Goal: Task Accomplishment & Management: Manage account settings

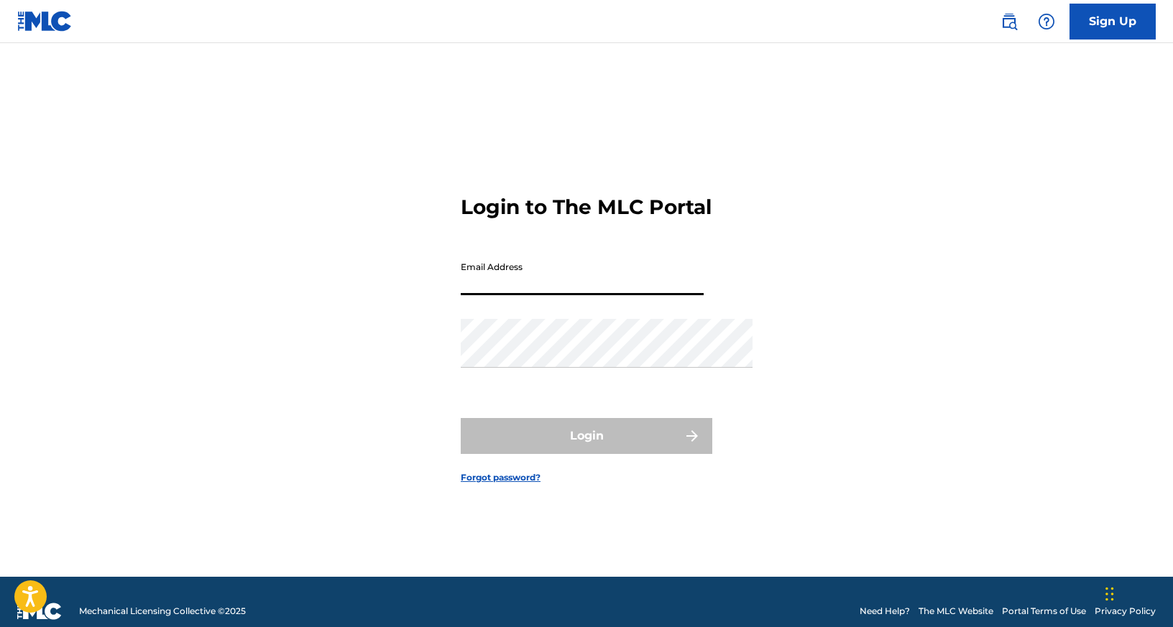
type input "[EMAIL_ADDRESS][DOMAIN_NAME]"
click at [586, 454] on button "Login" at bounding box center [587, 436] width 252 height 36
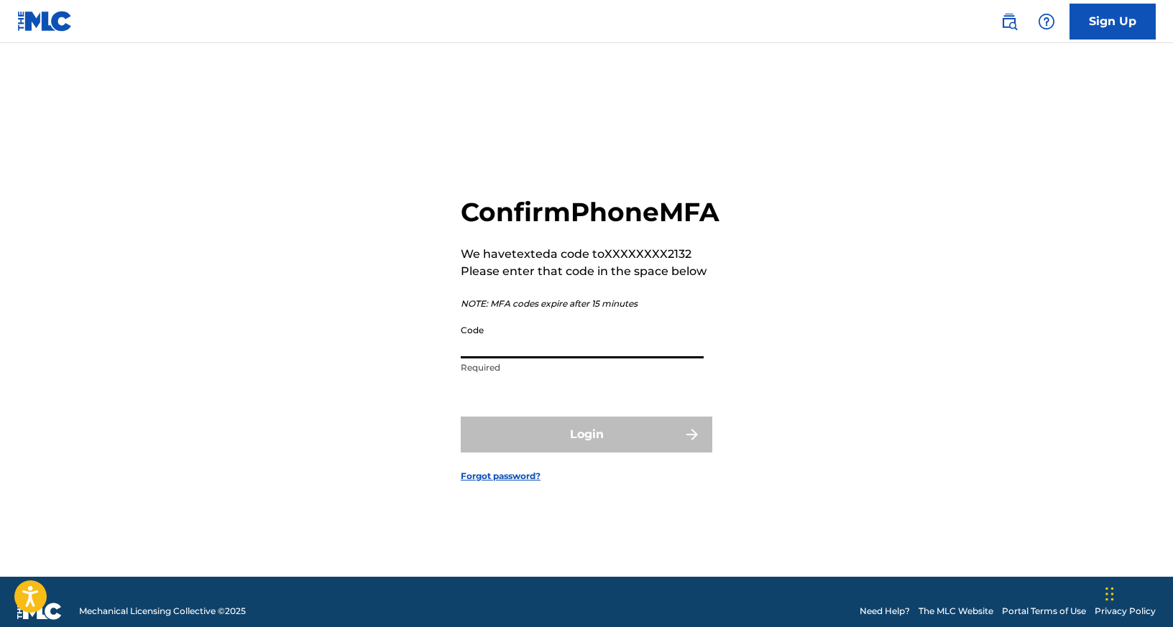
click at [477, 340] on input "Code" at bounding box center [582, 338] width 243 height 41
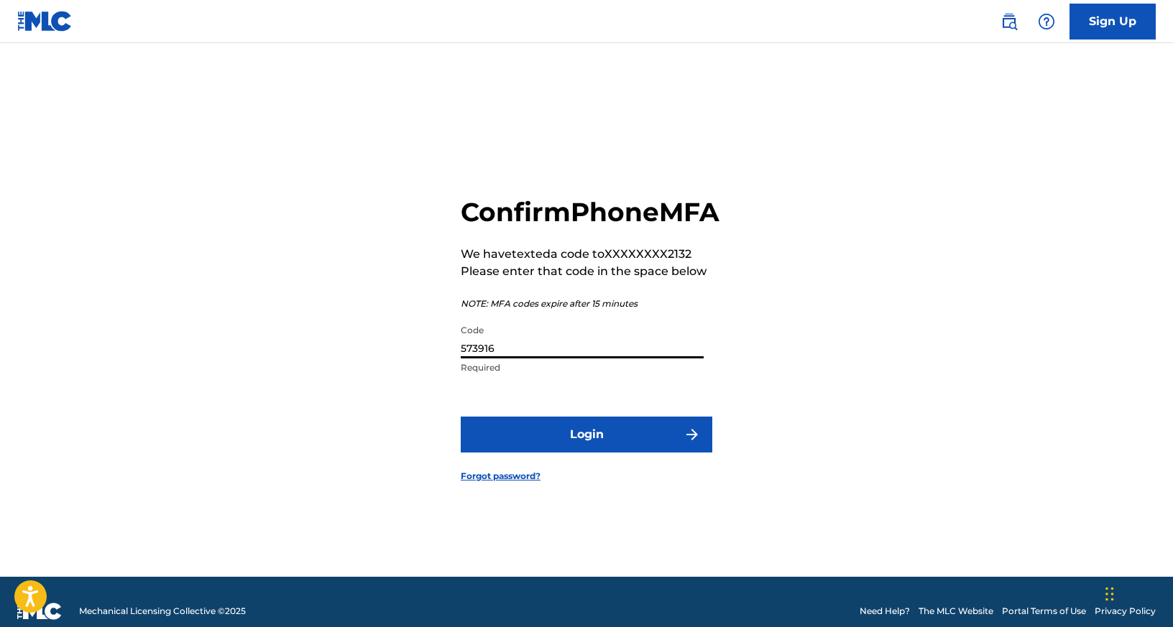
type input "573916"
click at [586, 452] on button "Login" at bounding box center [587, 435] width 252 height 36
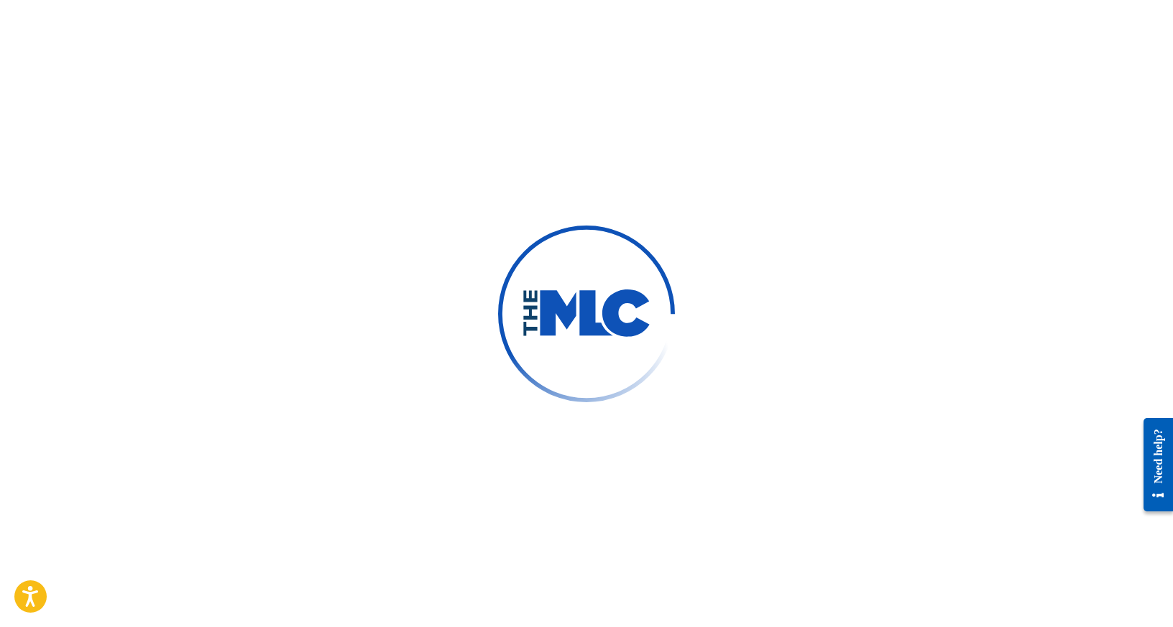
click at [573, 152] on div at bounding box center [586, 313] width 1173 height 627
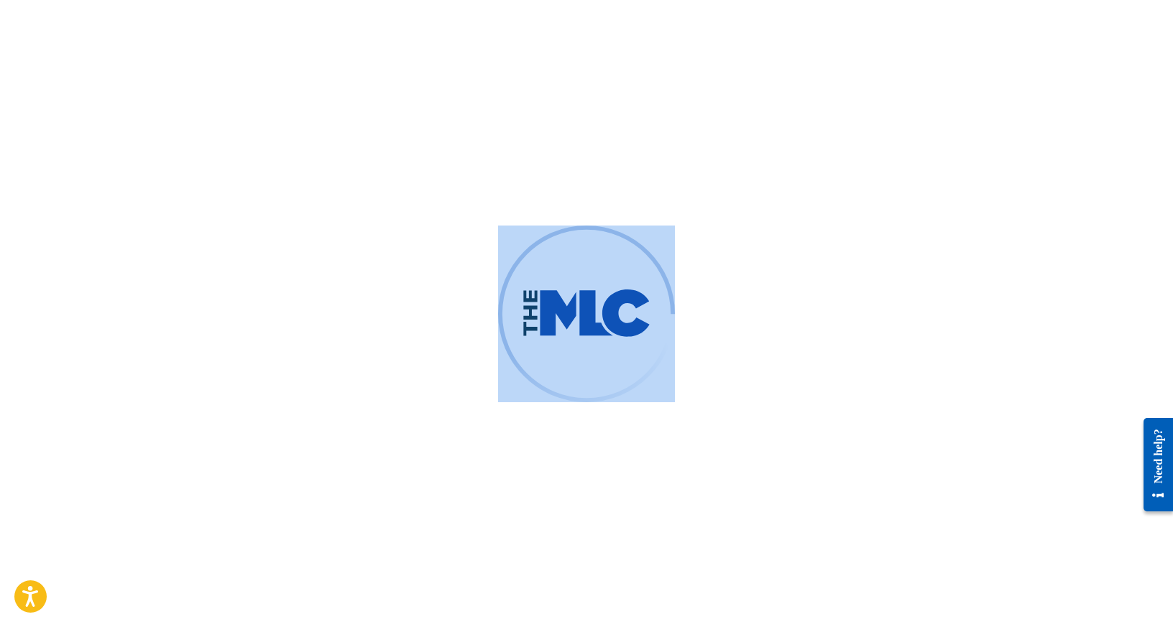
click at [573, 152] on div at bounding box center [586, 313] width 1173 height 627
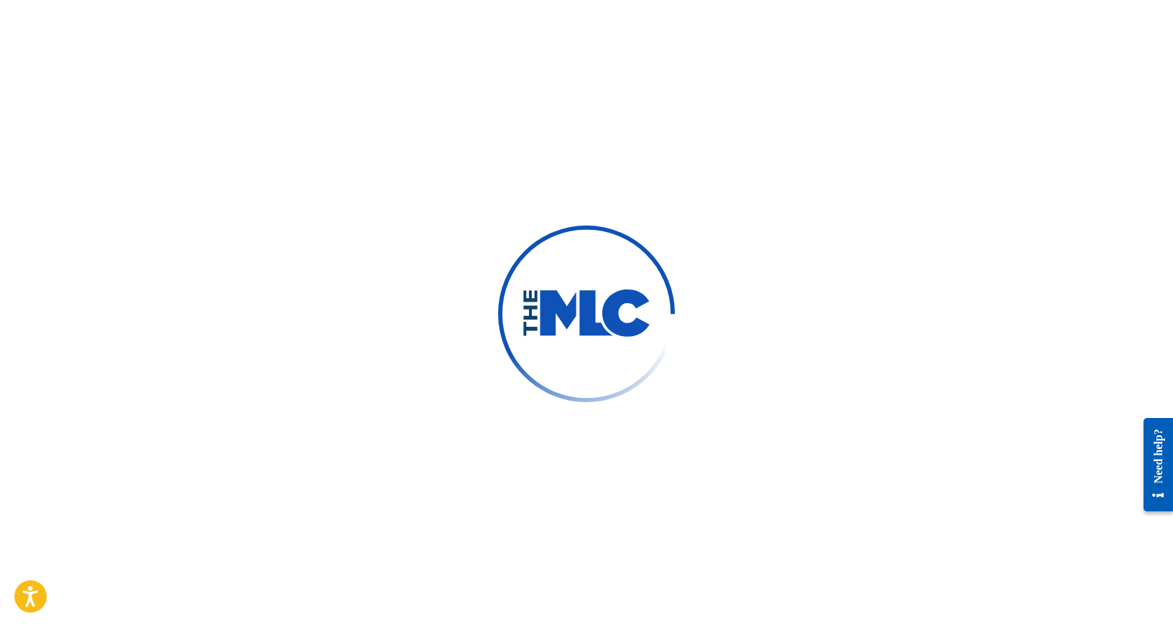
click at [562, 175] on div at bounding box center [586, 313] width 1173 height 627
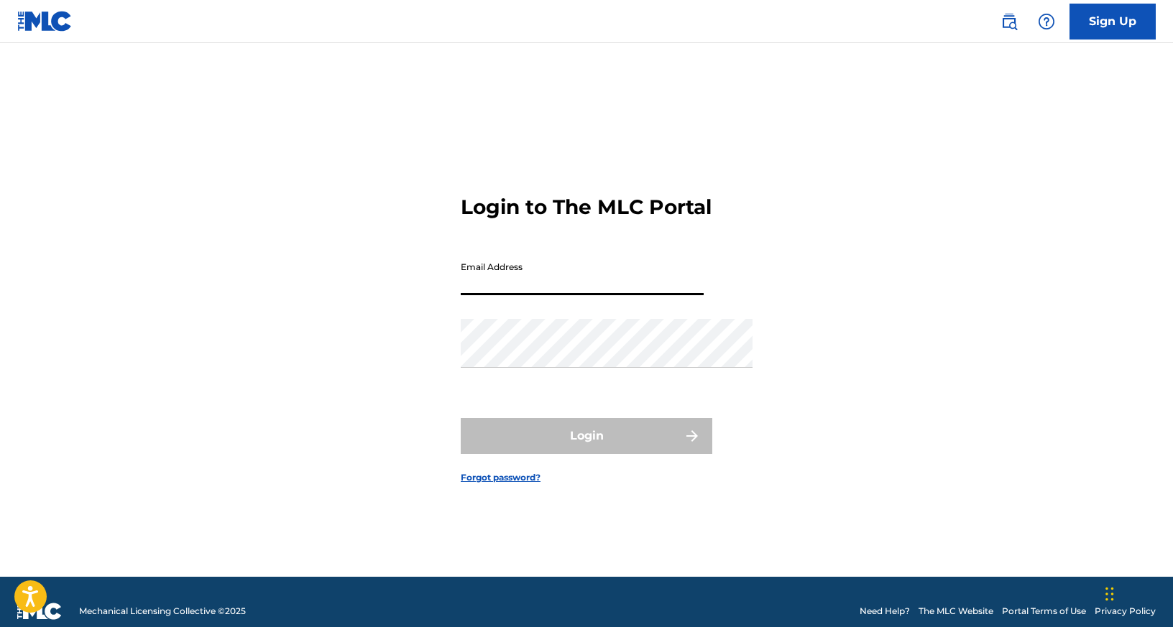
type input "[EMAIL_ADDRESS][DOMAIN_NAME]"
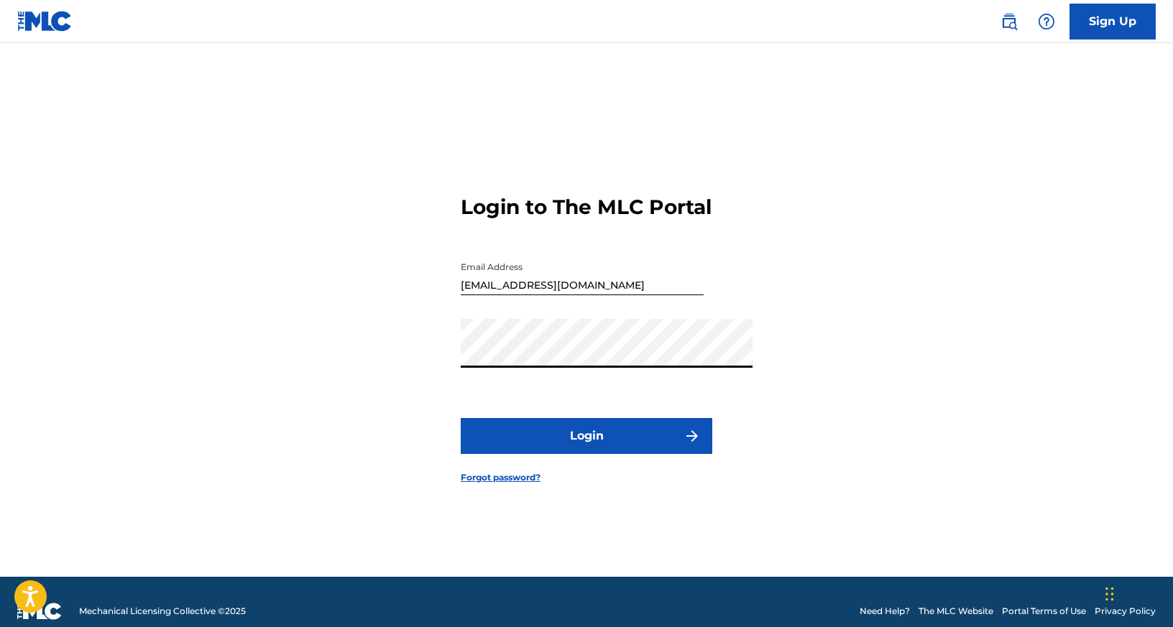
click at [599, 454] on button "Login" at bounding box center [587, 436] width 252 height 36
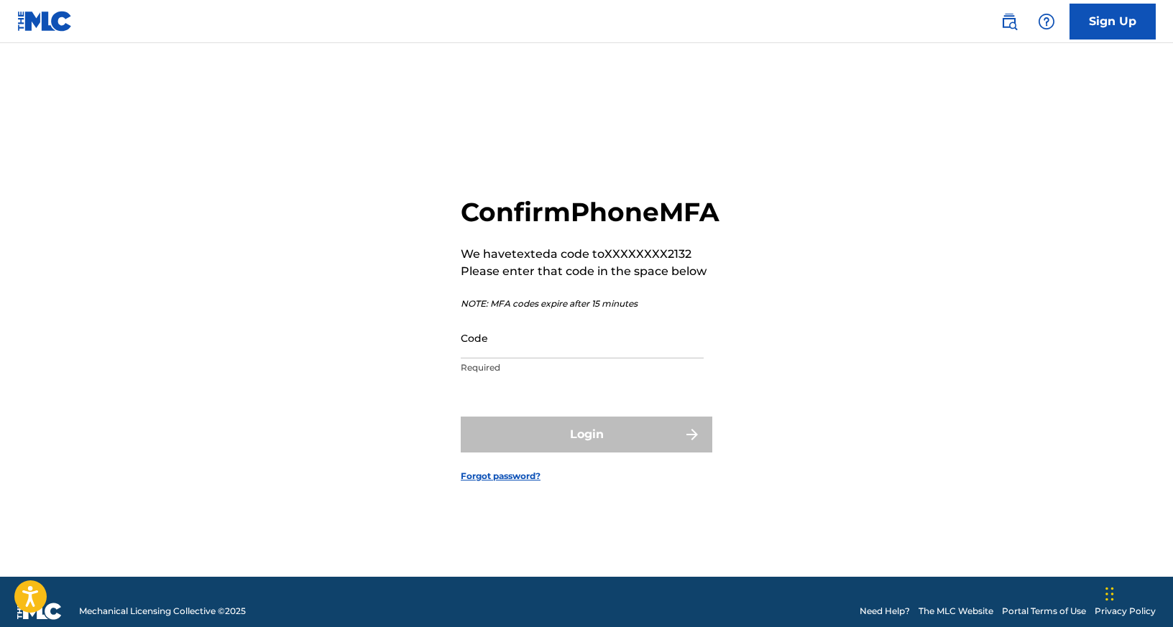
click at [538, 346] on input "Code" at bounding box center [582, 338] width 243 height 41
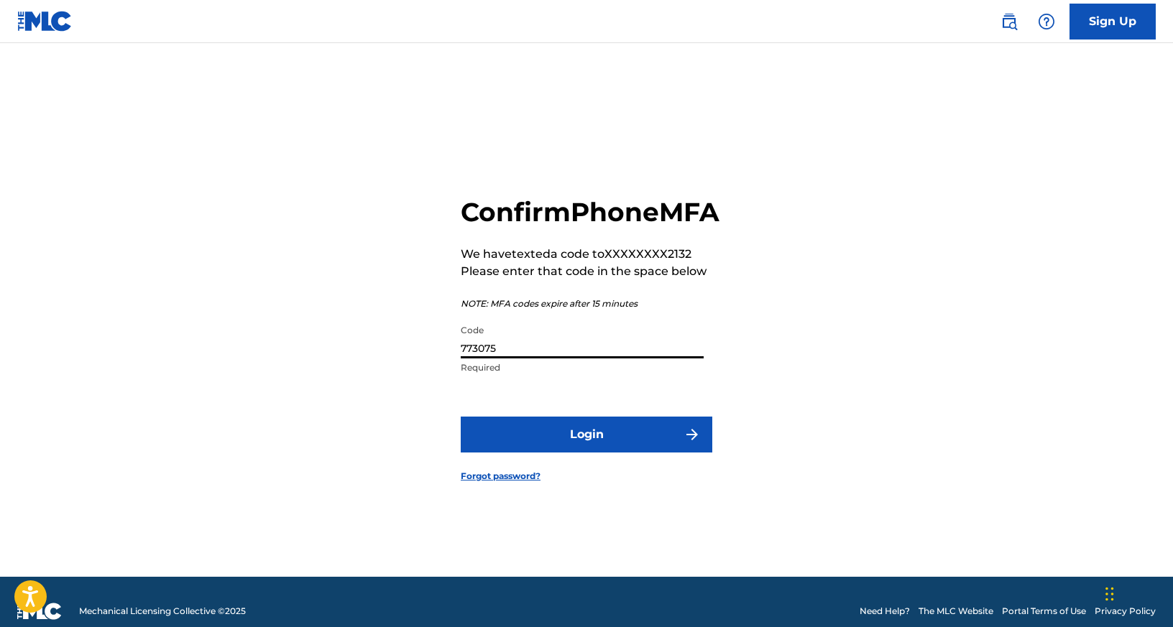
type input "773075"
click at [586, 452] on button "Login" at bounding box center [587, 435] width 252 height 36
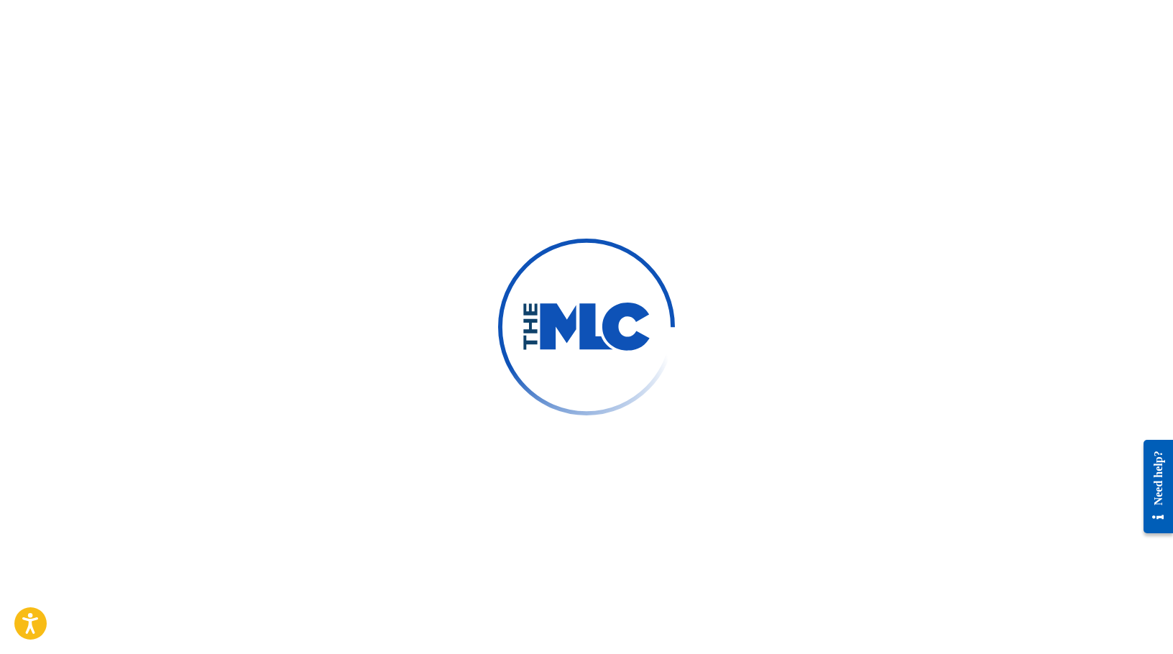
click at [533, 249] on img at bounding box center [585, 326] width 249 height 249
click at [533, 249] on img at bounding box center [586, 326] width 247 height 247
